Goal: Transaction & Acquisition: Book appointment/travel/reservation

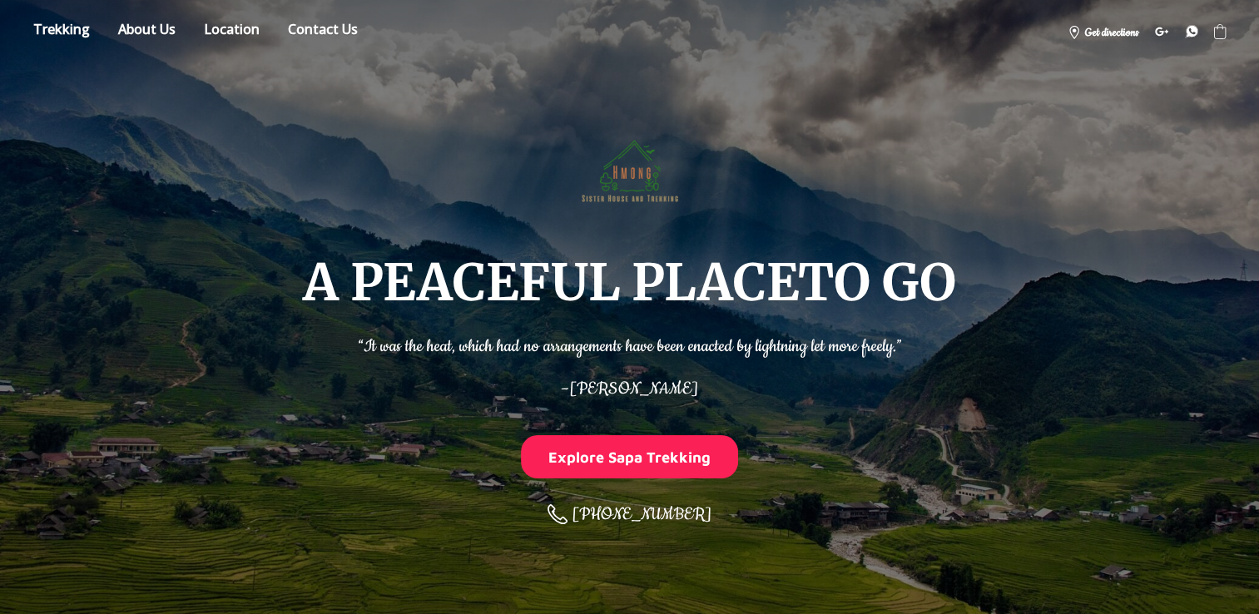
click at [995, 245] on div "A PEACEFUL PLACE TO GO “It was the heat, which had no arrangements have been en…" at bounding box center [629, 330] width 1192 height 501
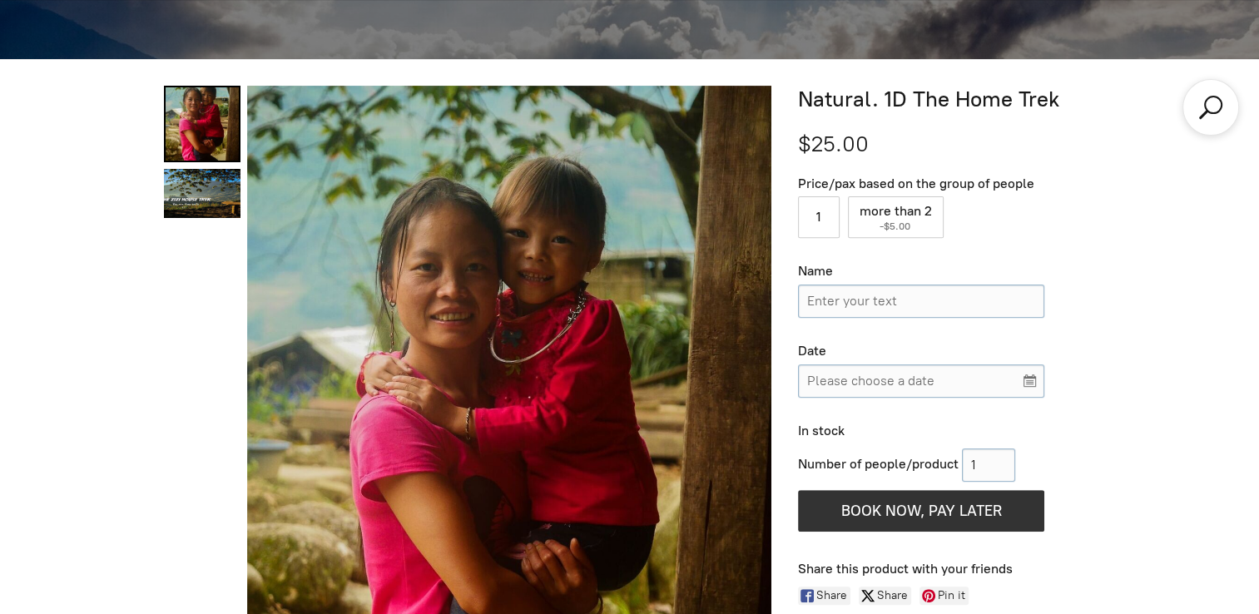
scroll to position [559, 0]
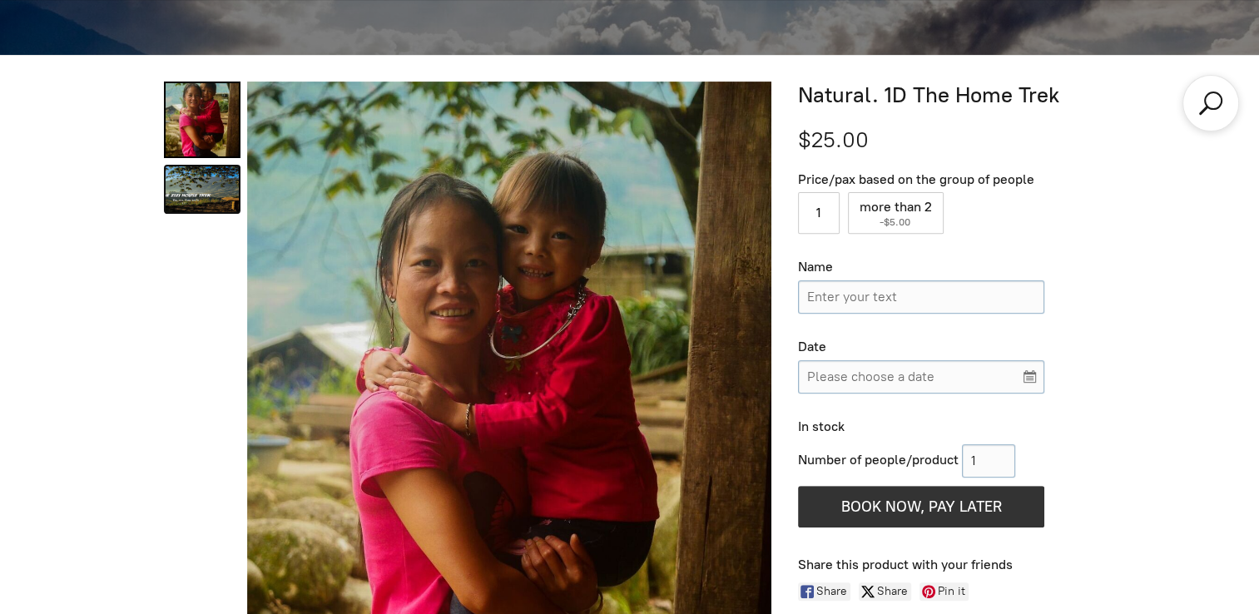
click at [200, 184] on link "Natural. 1D The Home Trek 1" at bounding box center [202, 189] width 77 height 49
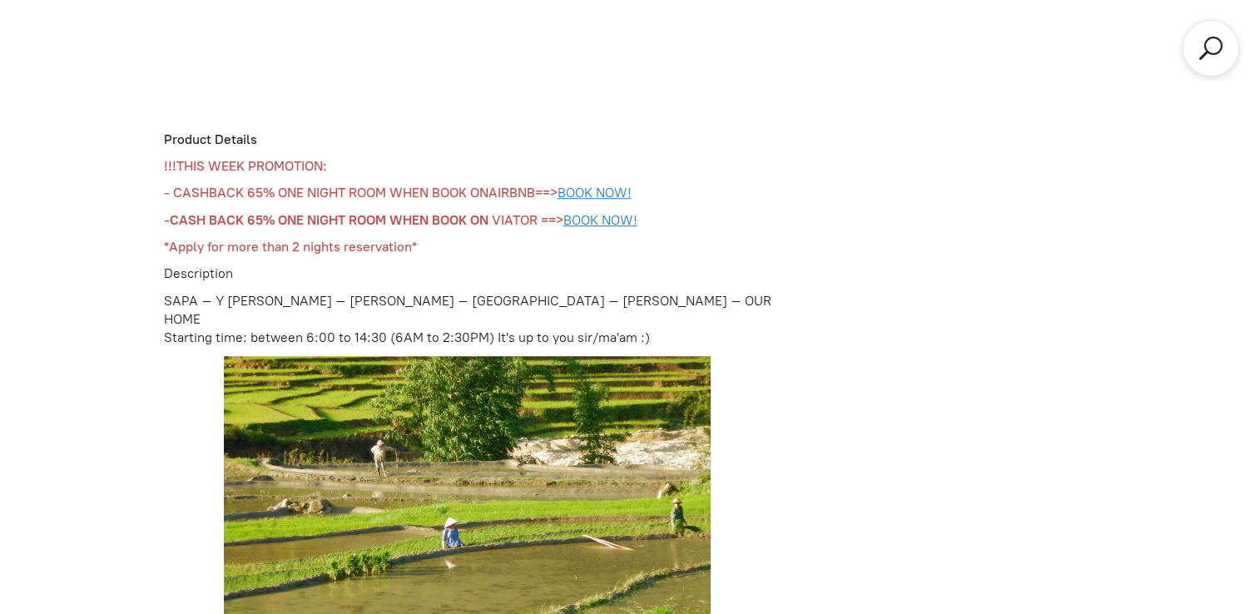
scroll to position [1234, 0]
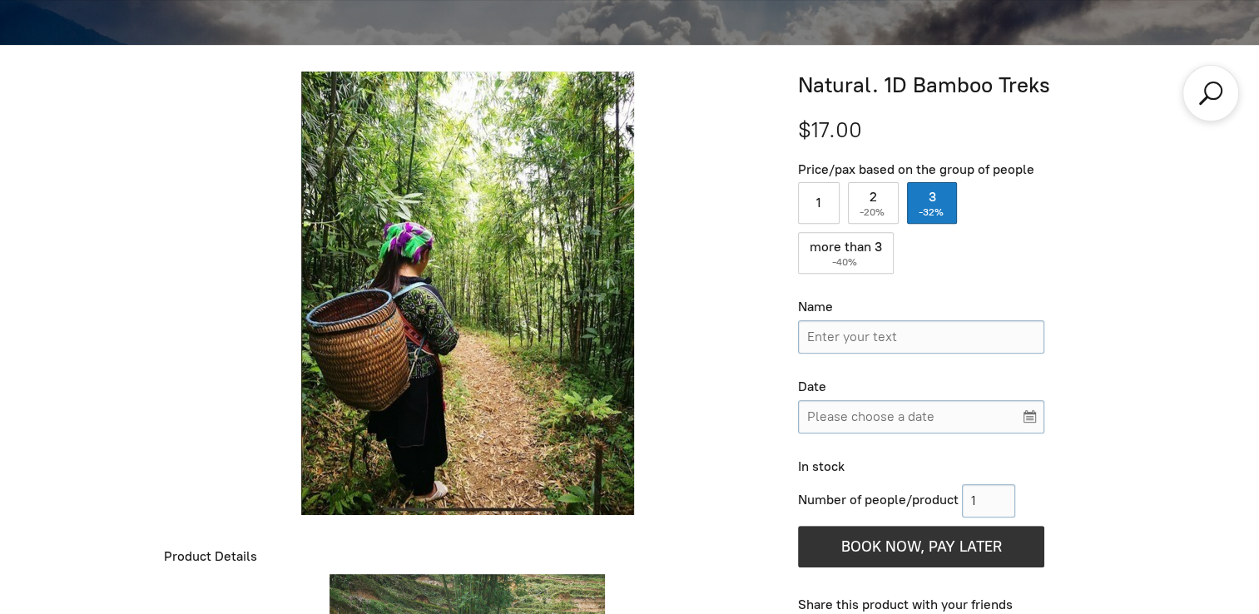
scroll to position [568, 0]
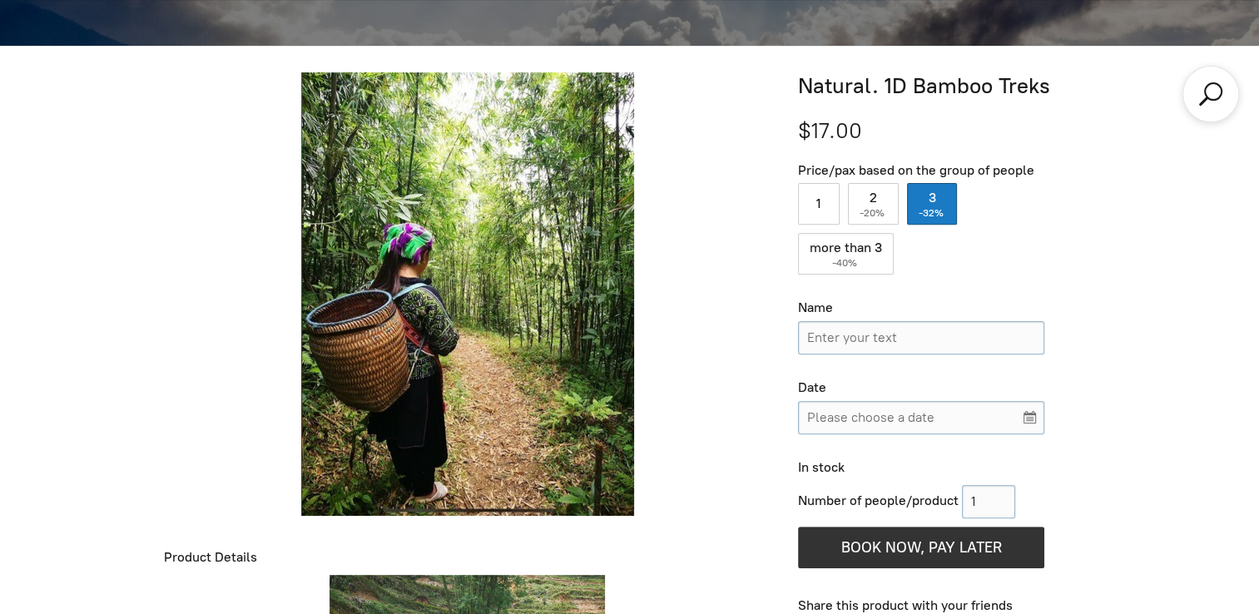
click at [816, 204] on label "1" at bounding box center [819, 204] width 42 height 42
click at [816, 204] on input "1" at bounding box center [819, 204] width 42 height 42
radio input "true"
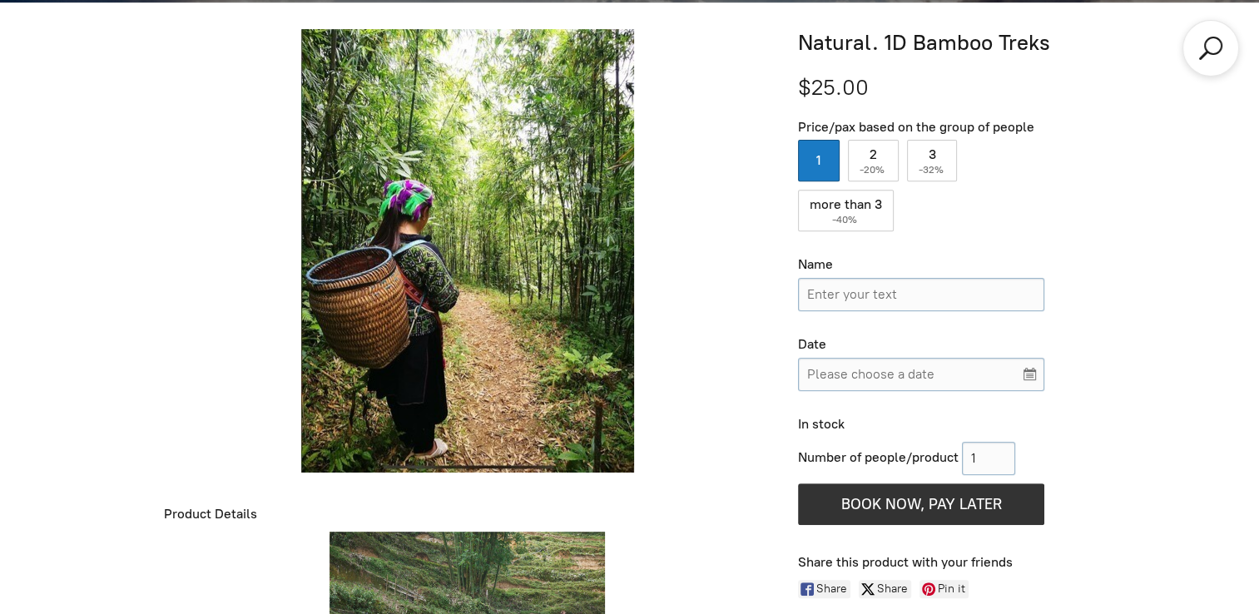
scroll to position [588, 0]
